Goal: Task Accomplishment & Management: Manage account settings

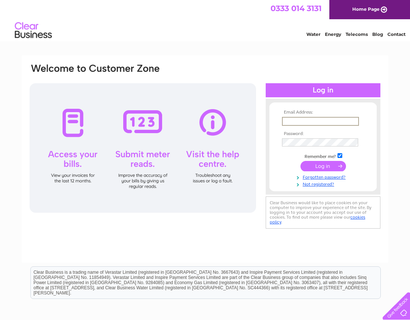
click at [320, 121] on input "text" at bounding box center [320, 121] width 77 height 9
type input "margaret@uigpottery.co.uk"
click at [323, 165] on input "submit" at bounding box center [322, 165] width 45 height 10
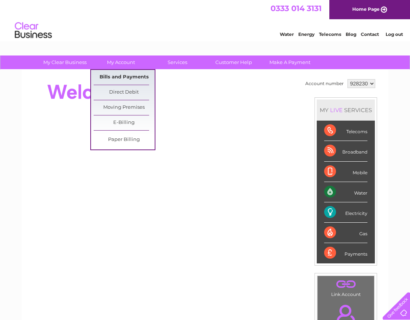
click at [118, 73] on link "Bills and Payments" at bounding box center [124, 77] width 61 height 15
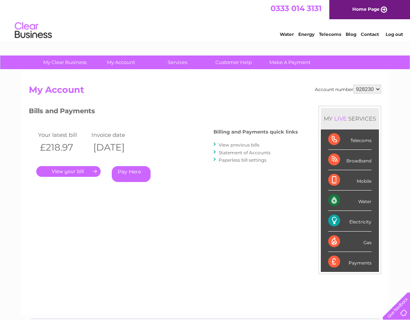
click at [79, 172] on link "." at bounding box center [68, 171] width 64 height 11
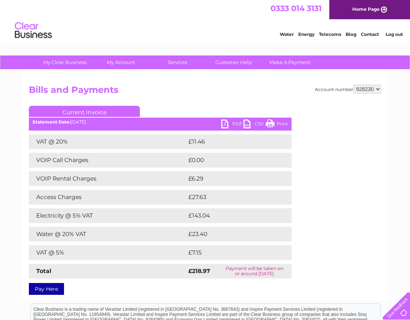
click at [236, 124] on link "PDF" at bounding box center [232, 124] width 22 height 11
click at [393, 33] on link "Log out" at bounding box center [393, 34] width 17 height 6
